Goal: Transaction & Acquisition: Download file/media

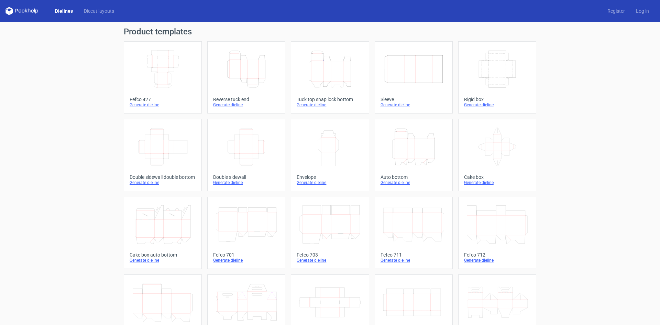
scroll to position [103, 0]
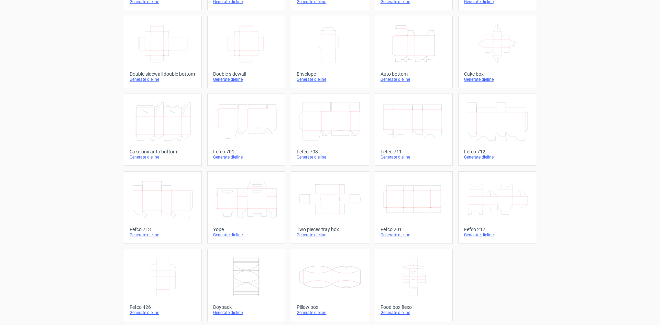
click at [413, 209] on icon "Width Depth Height" at bounding box center [413, 199] width 61 height 38
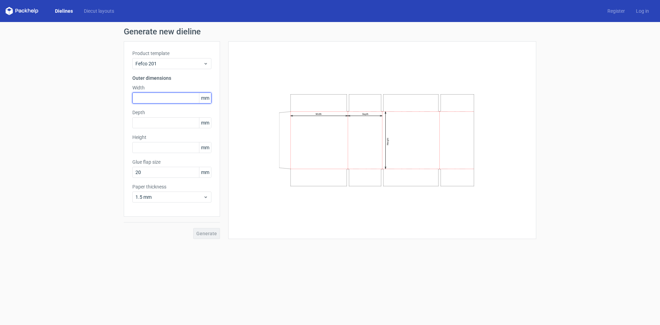
click at [155, 100] on input "text" at bounding box center [171, 97] width 79 height 11
type input "500"
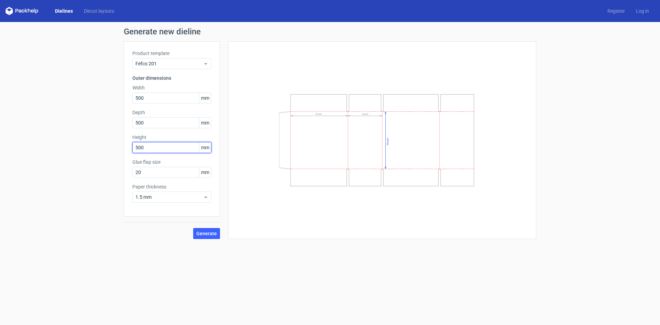
type input "500"
type input "43"
click at [197, 198] on span "1.5 mm" at bounding box center [169, 196] width 68 height 7
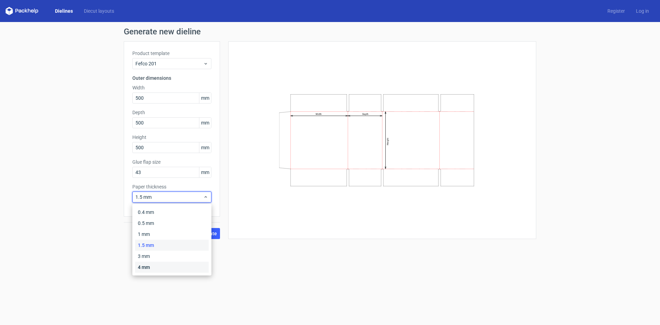
click at [161, 262] on div "4 mm" at bounding box center [172, 267] width 74 height 11
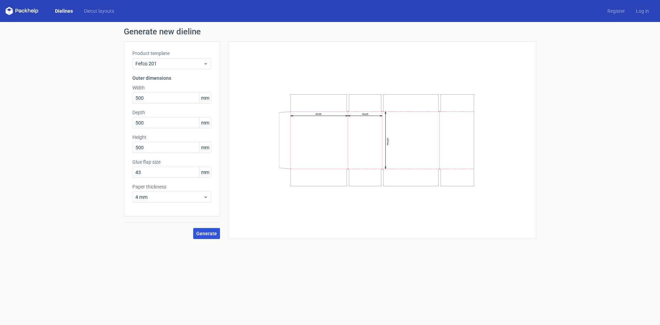
click at [197, 233] on button "Generate" at bounding box center [206, 233] width 27 height 11
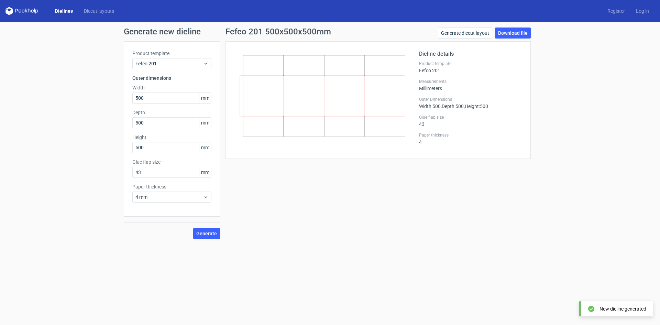
click at [531, 31] on div "Fefco 201 500x500x500mm Generate diecut layout Download file Dieline details Pr…" at bounding box center [378, 132] width 316 height 211
click at [522, 31] on link "Download file" at bounding box center [513, 32] width 36 height 11
